Goal: Task Accomplishment & Management: Manage account settings

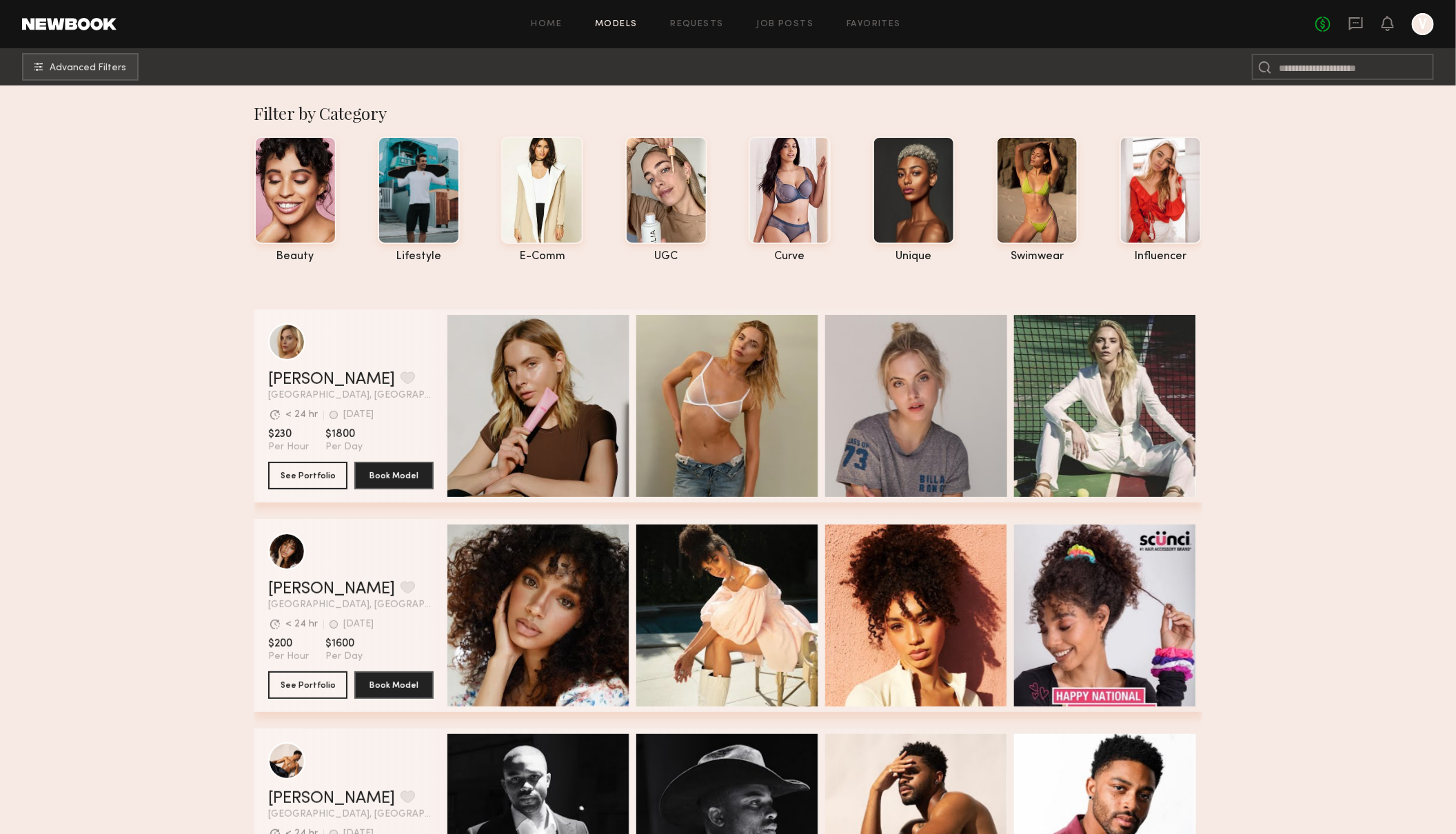
click at [1422, 24] on div at bounding box center [1422, 24] width 22 height 22
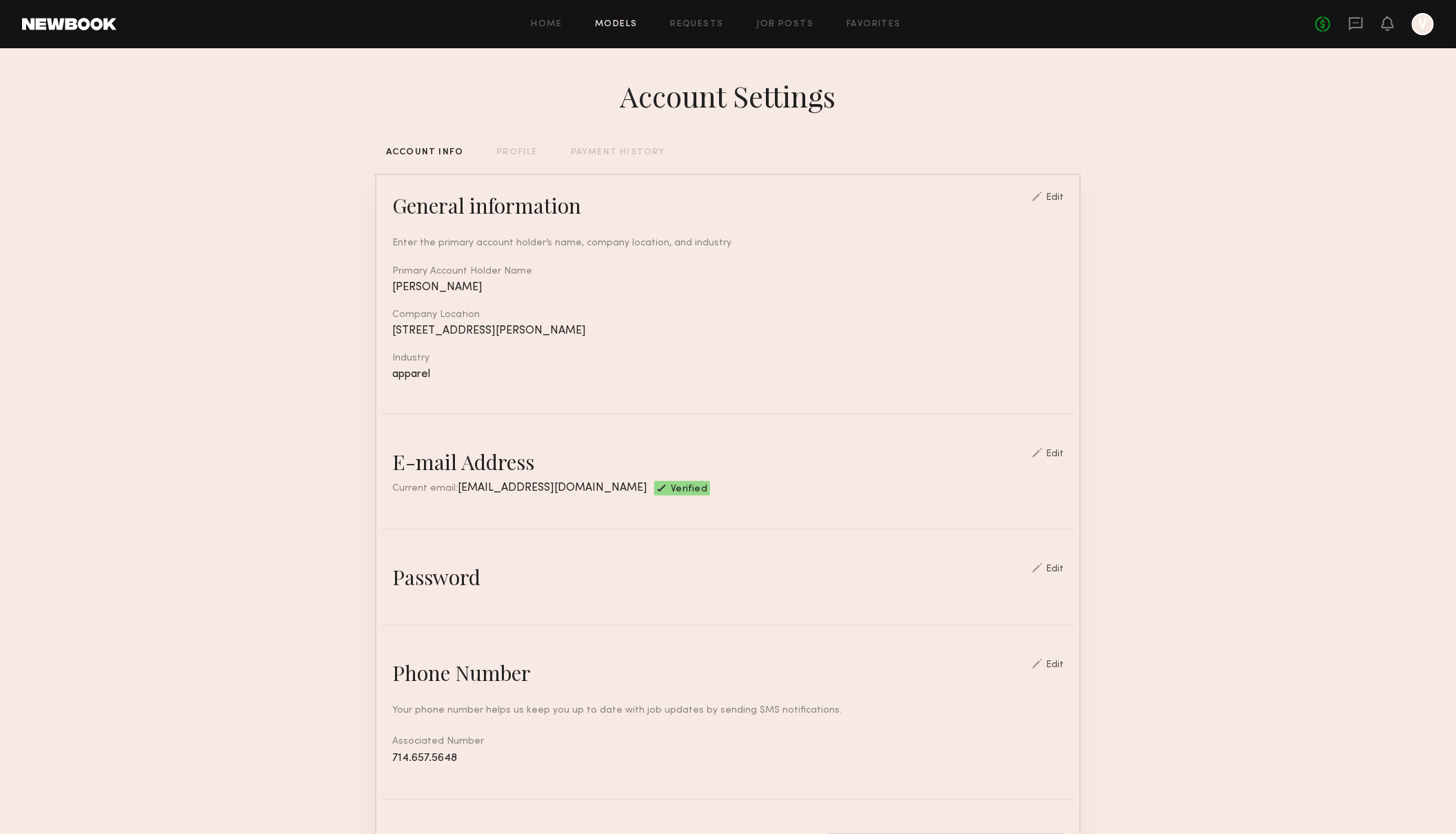
click at [615, 24] on link "Models" at bounding box center [616, 24] width 42 height 9
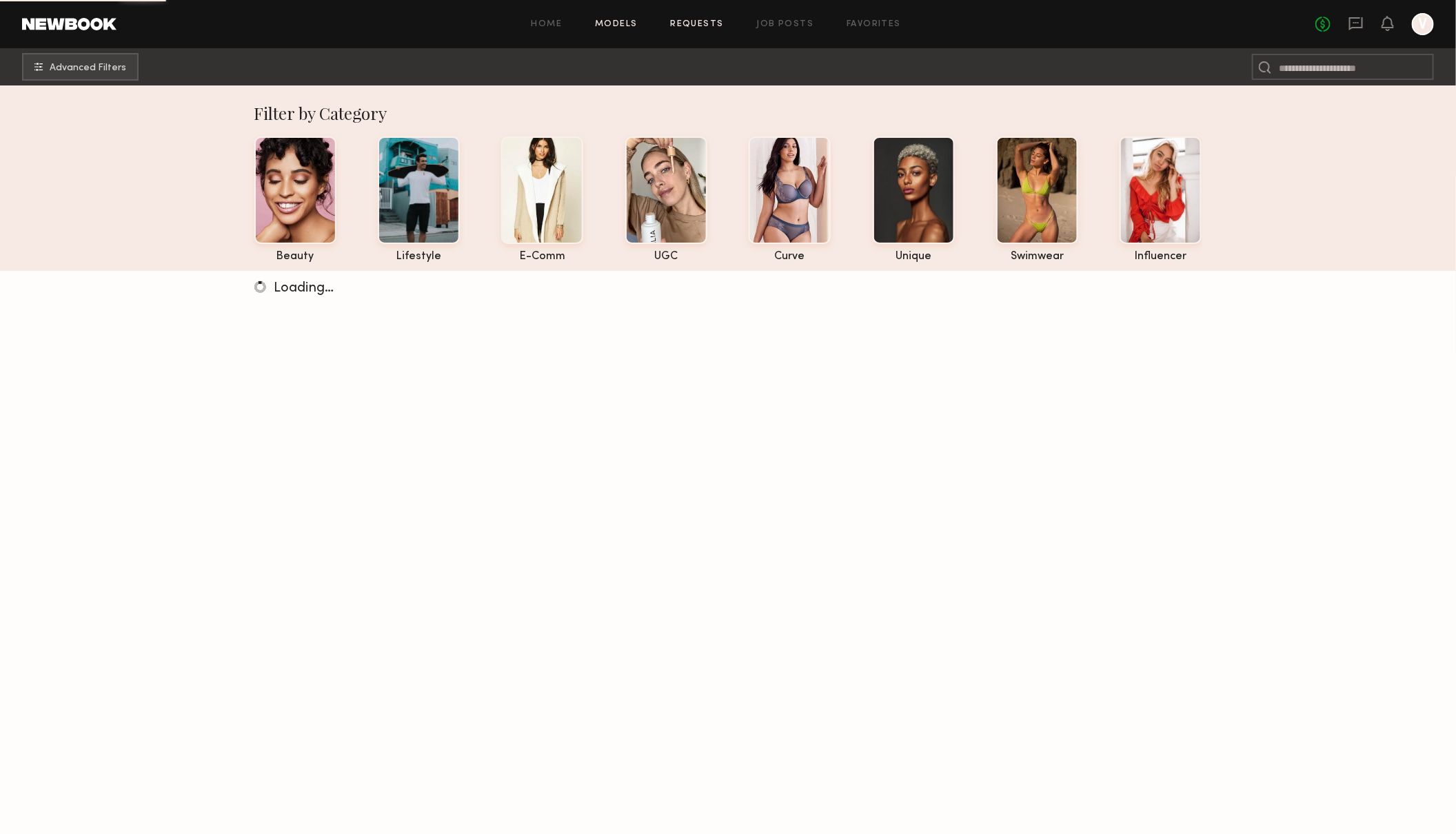
click at [705, 24] on link "Requests" at bounding box center [697, 24] width 53 height 9
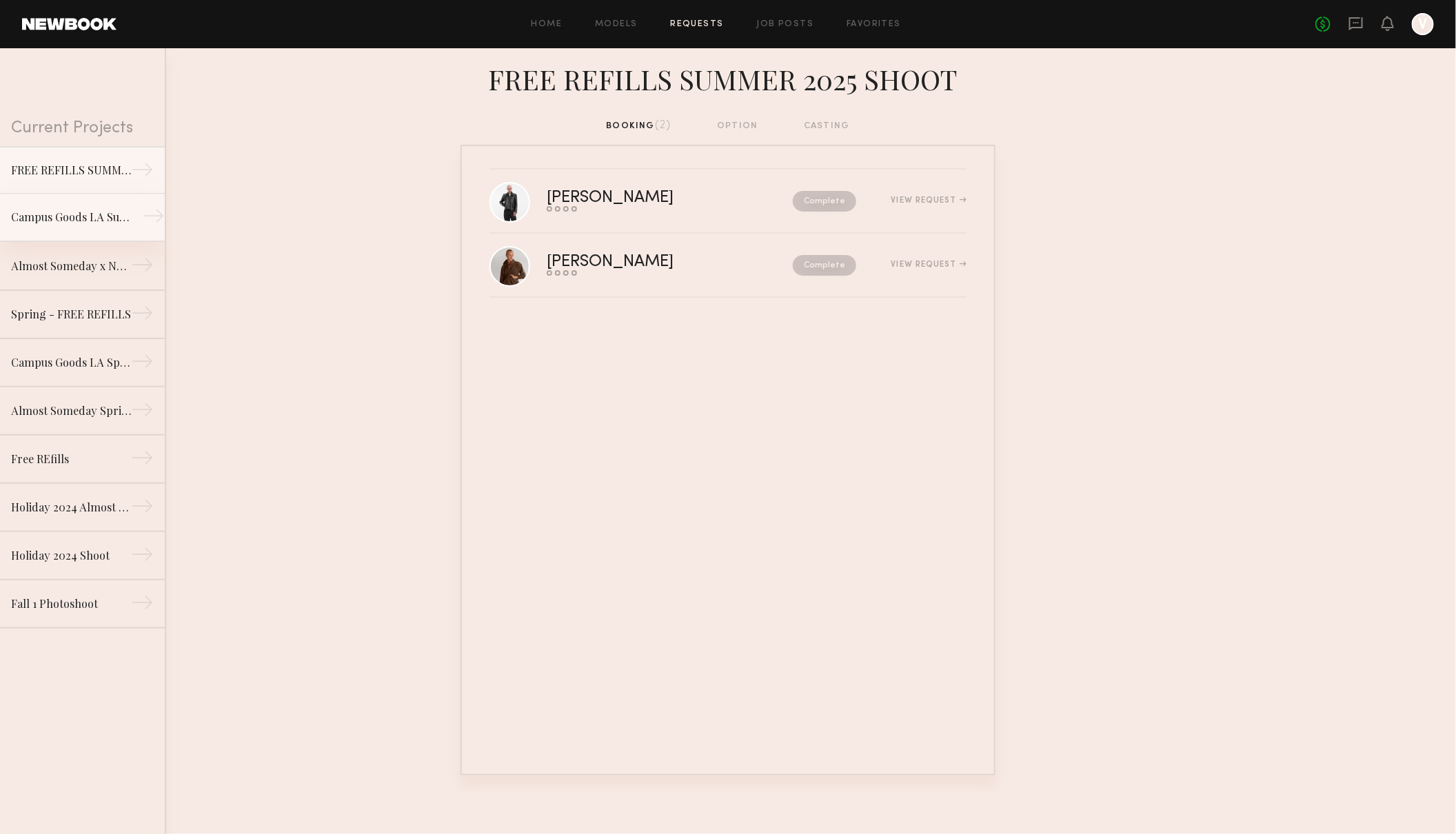
click at [87, 211] on div "Campus Goods LA Summer 2025 Shoot" at bounding box center [71, 217] width 120 height 17
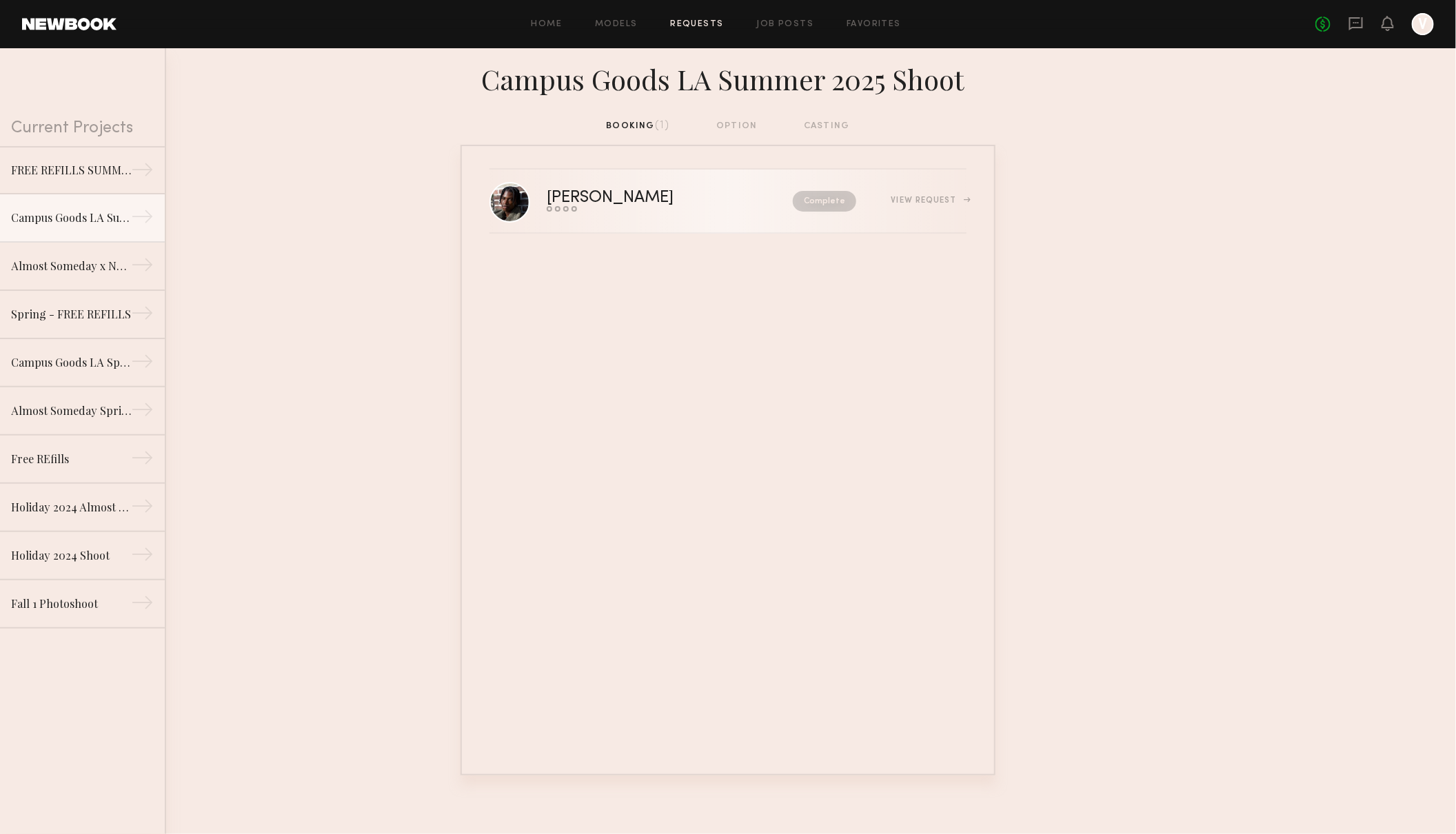
click at [948, 192] on div "[PERSON_NAME] Send request Model response Review hours worked Pay model Complet…" at bounding box center [757, 200] width 420 height 22
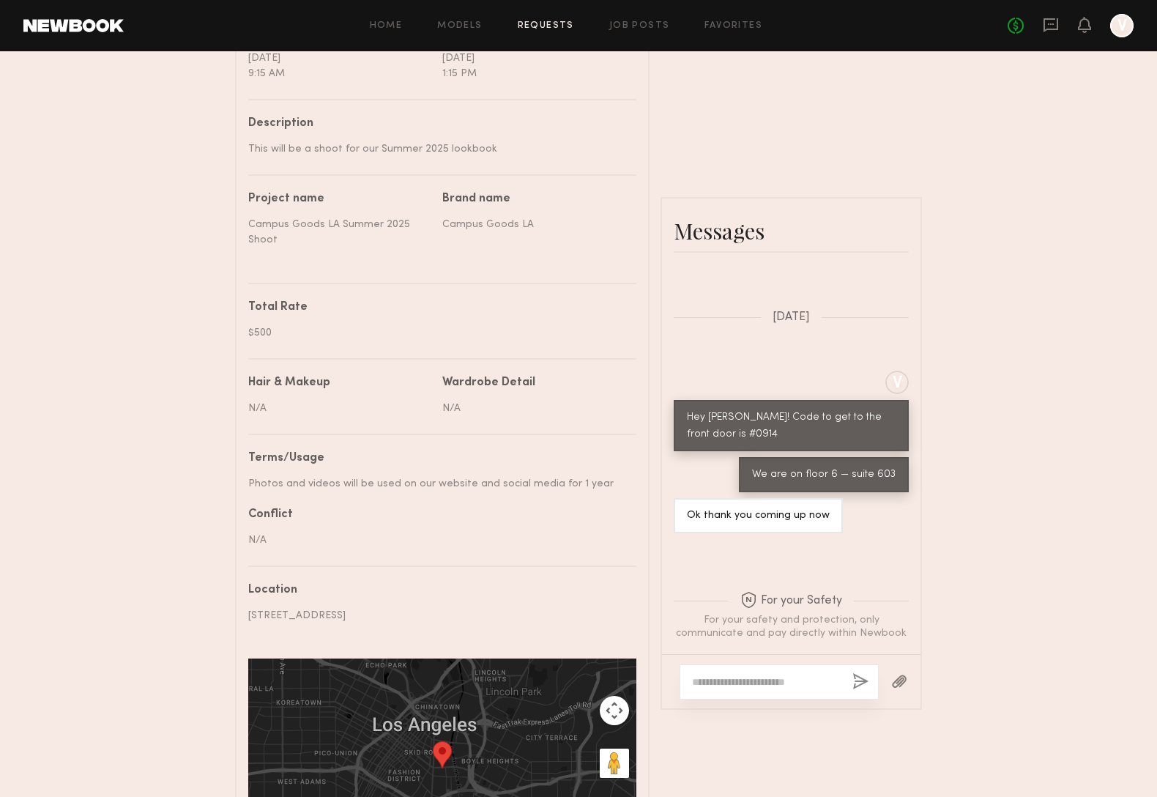
scroll to position [1159, 0]
click at [567, 24] on link "Requests" at bounding box center [546, 26] width 56 height 10
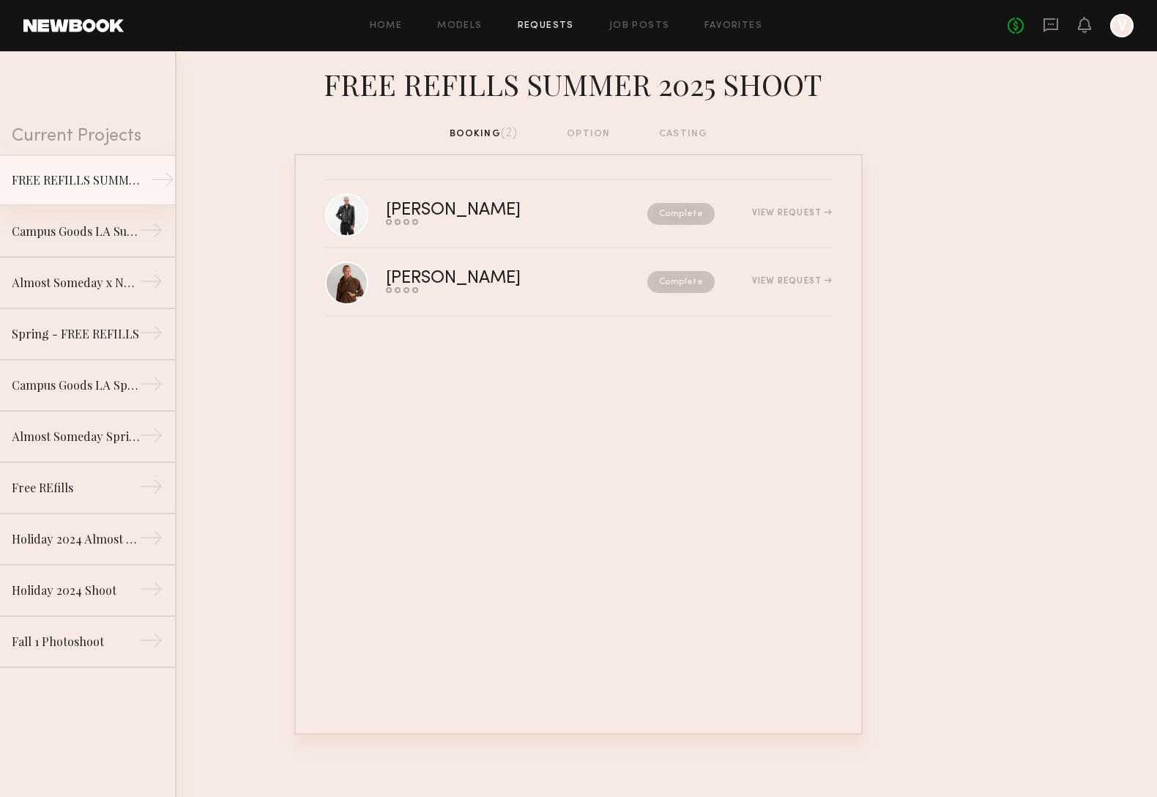
click at [89, 183] on div "FREE REFILLS SUMMER 2025 SHOOT" at bounding box center [75, 180] width 127 height 18
click at [810, 210] on div "View Request" at bounding box center [792, 213] width 80 height 9
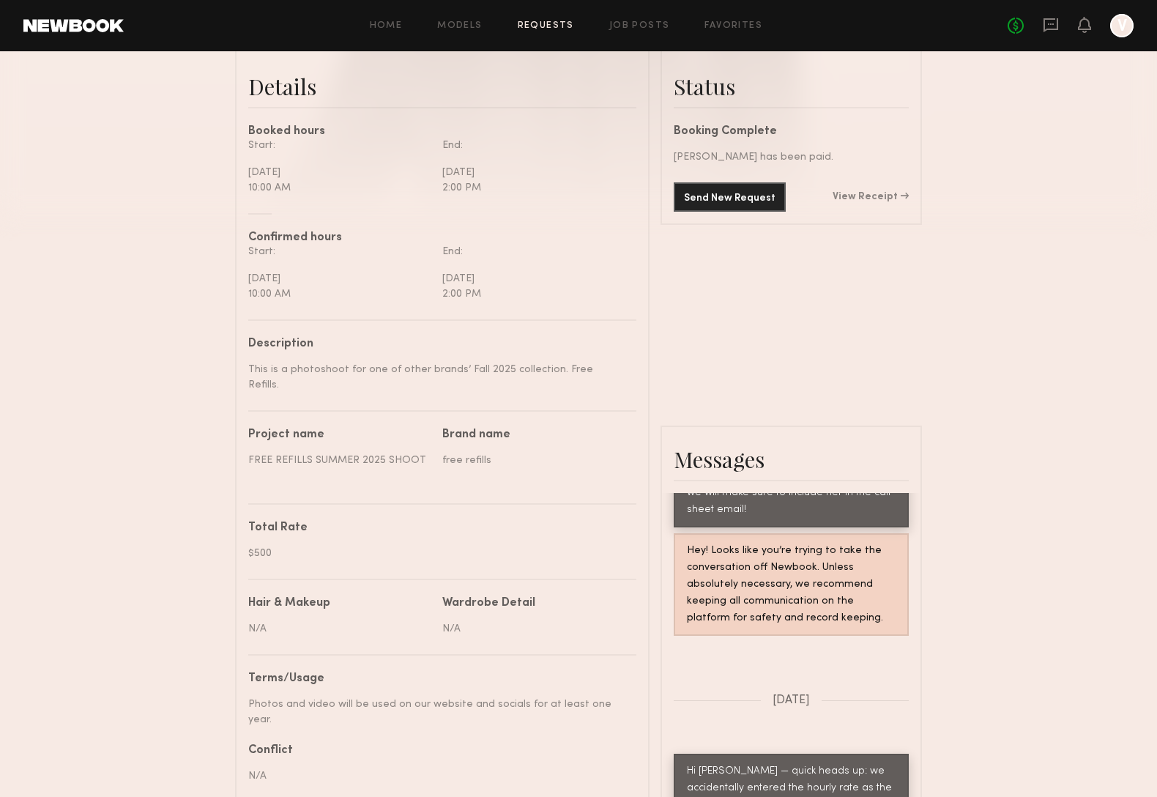
scroll to position [374, 0]
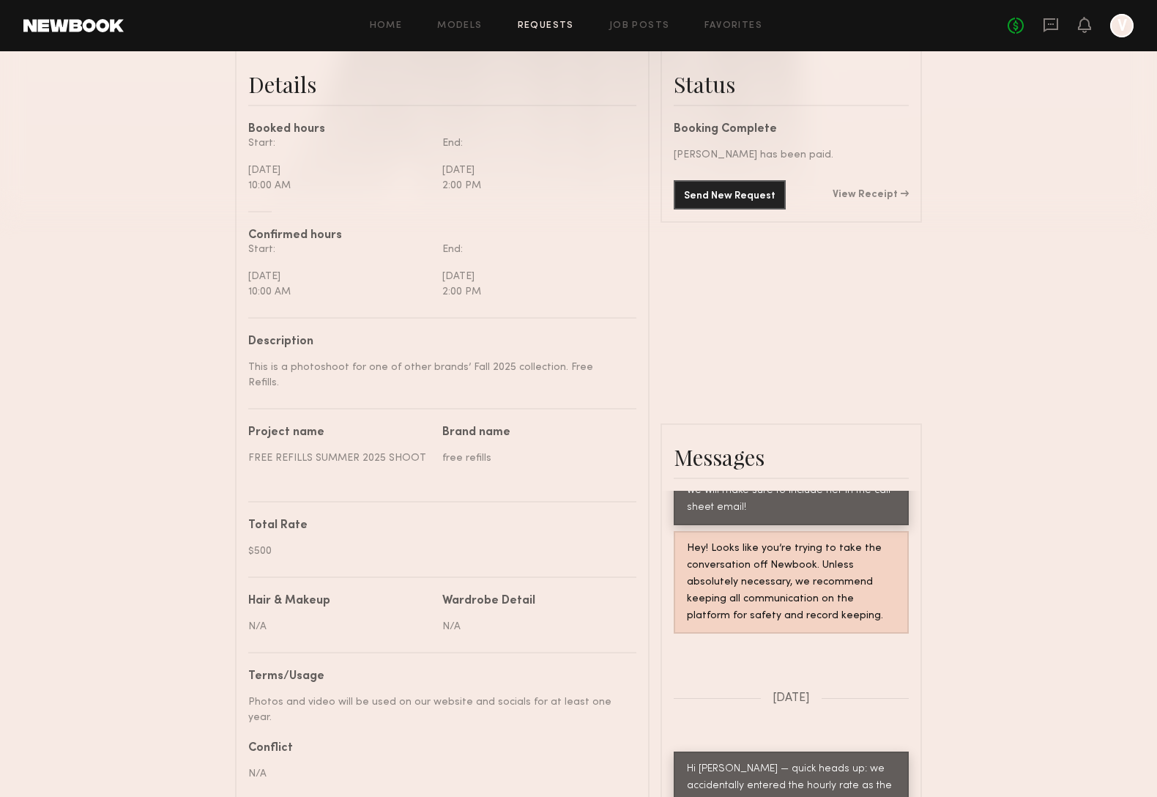
click at [552, 26] on link "Requests" at bounding box center [546, 26] width 56 height 10
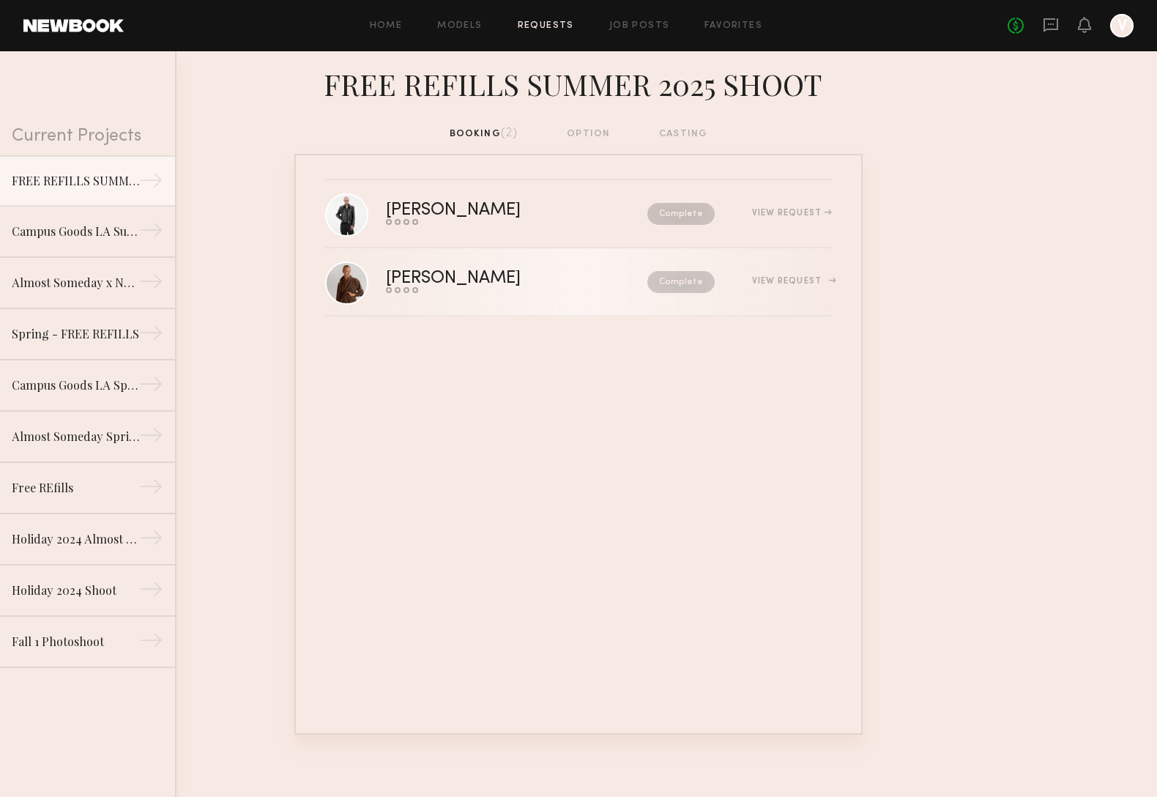
click at [411, 275] on div "[PERSON_NAME]" at bounding box center [485, 278] width 199 height 17
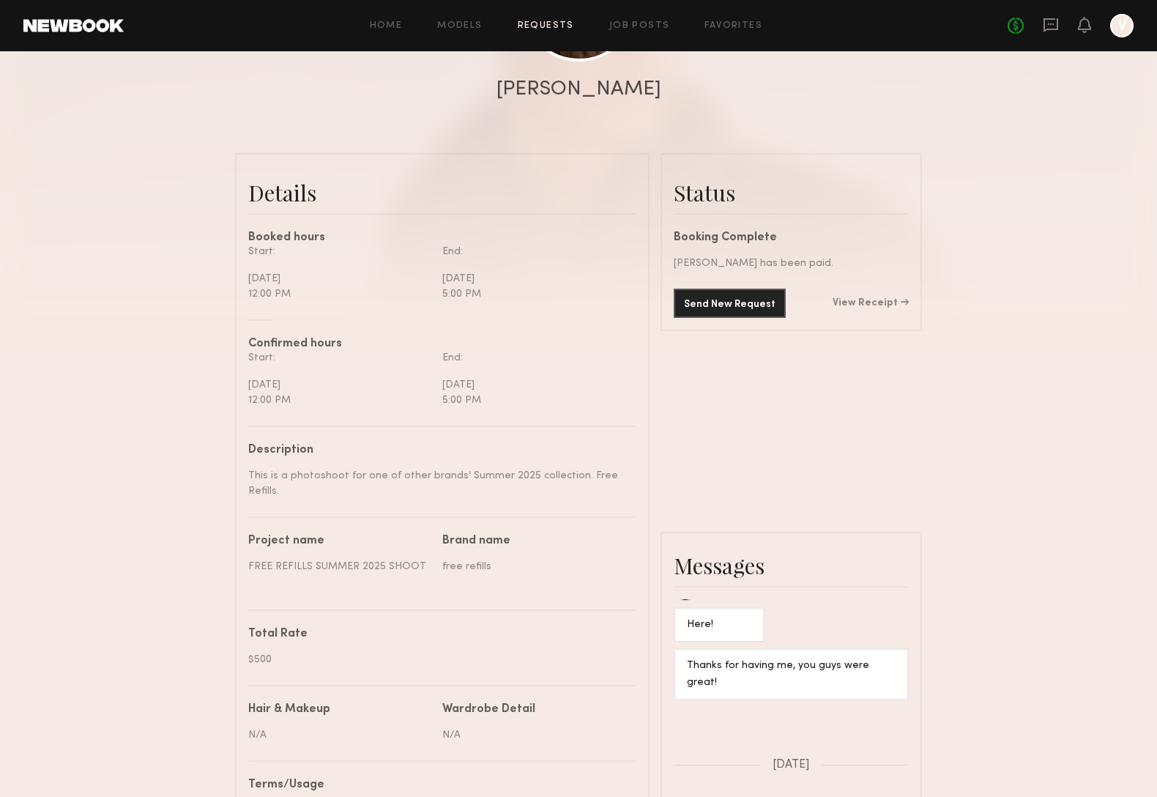
scroll to position [1077, 0]
